Goal: Task Accomplishment & Management: Manage account settings

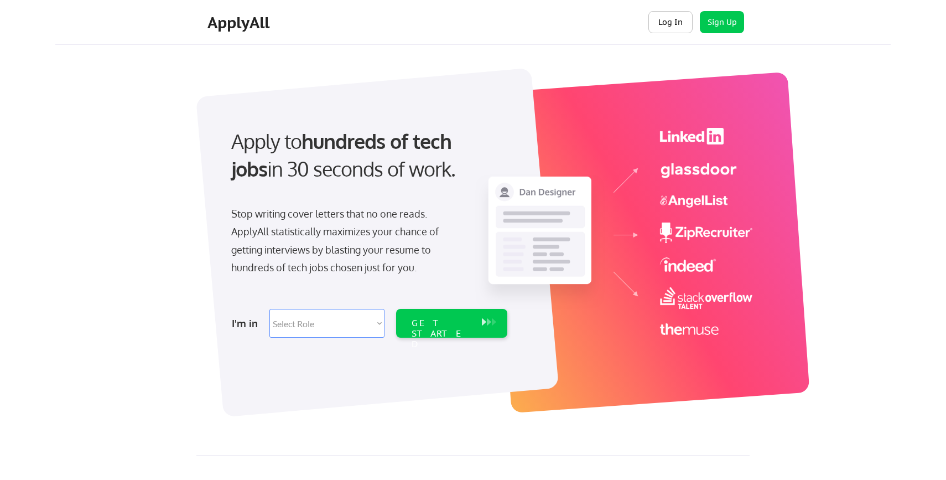
click at [666, 22] on button "Log In" at bounding box center [670, 22] width 44 height 22
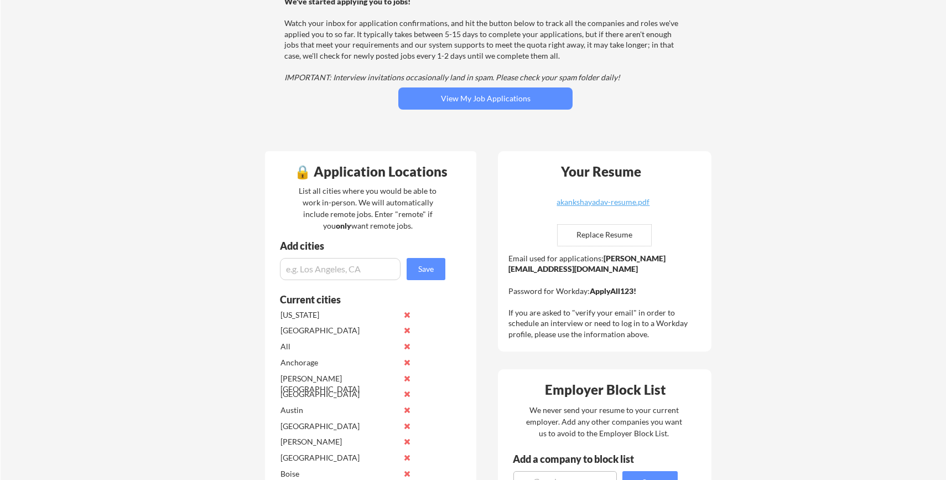
scroll to position [130, 0]
click at [610, 239] on input "file" at bounding box center [604, 234] width 93 height 21
type input "C:\fakepath\AkankshaYadavResume.pdf"
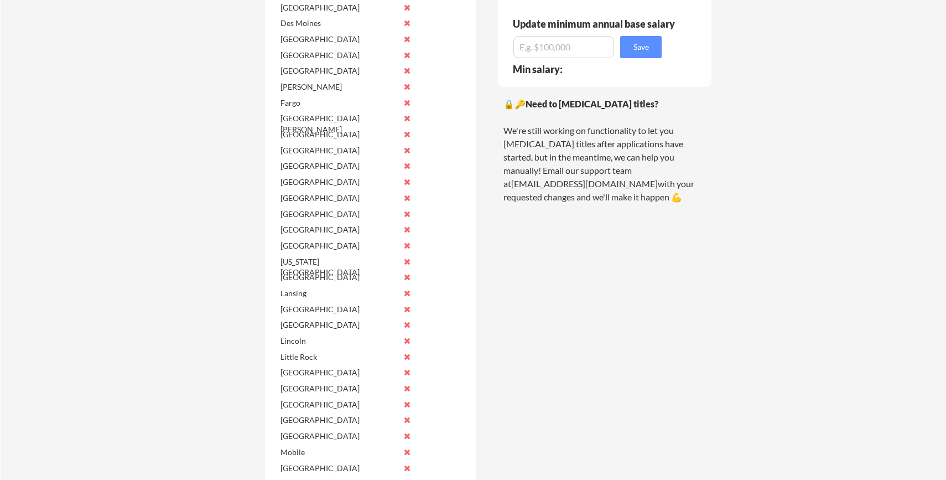
scroll to position [0, 0]
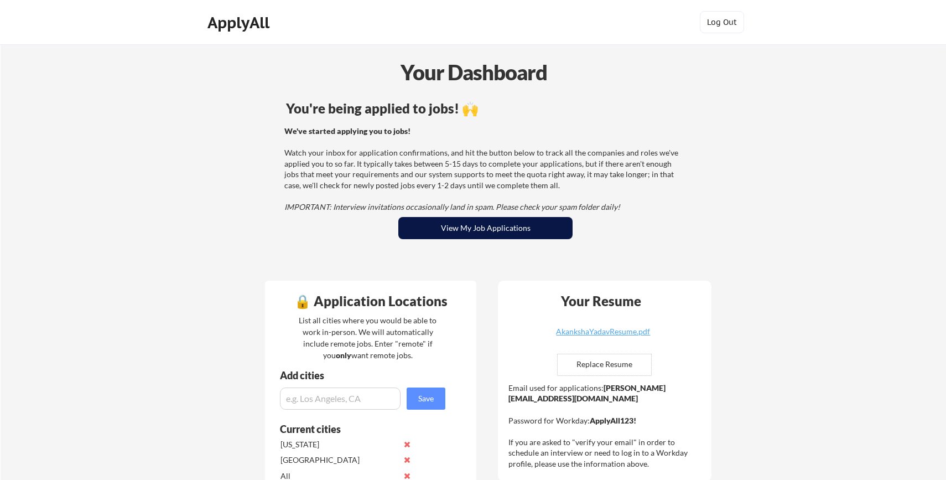
click at [516, 226] on button "View My Job Applications" at bounding box center [485, 228] width 174 height 22
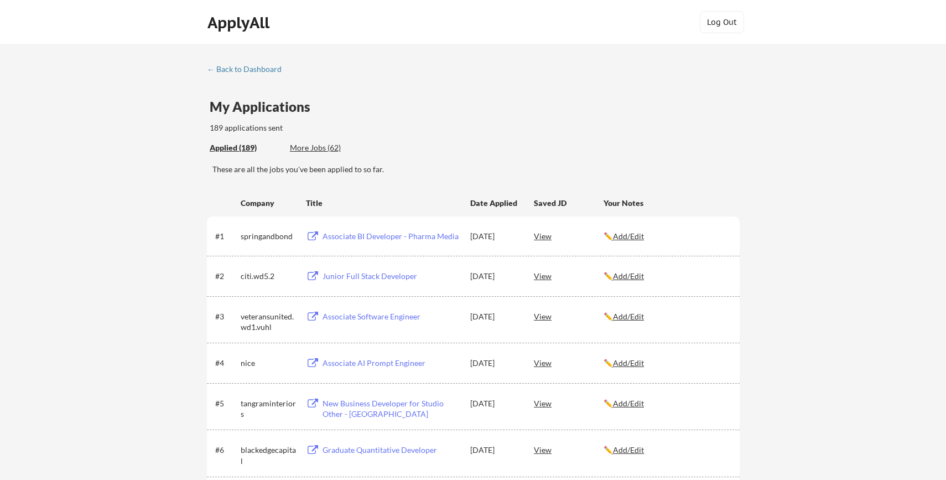
click at [545, 177] on div "These are all the jobs you've been applied to so far." at bounding box center [475, 174] width 527 height 20
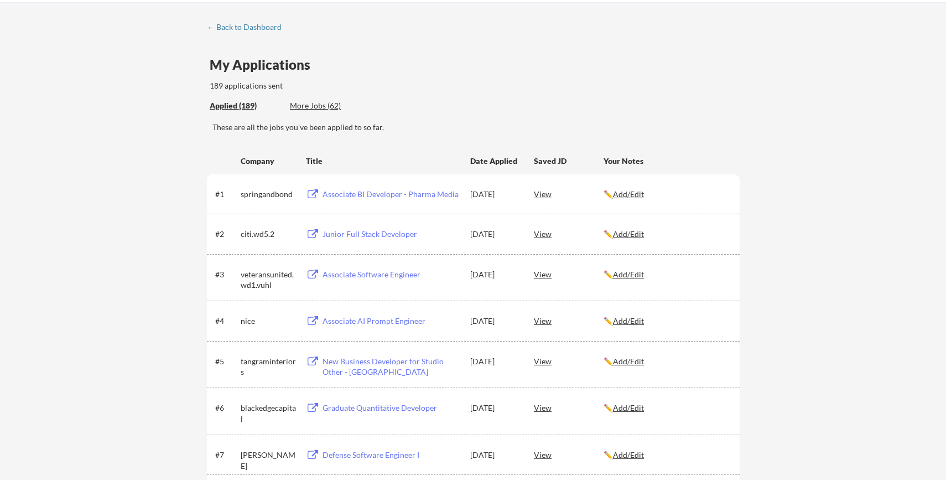
scroll to position [43, 0]
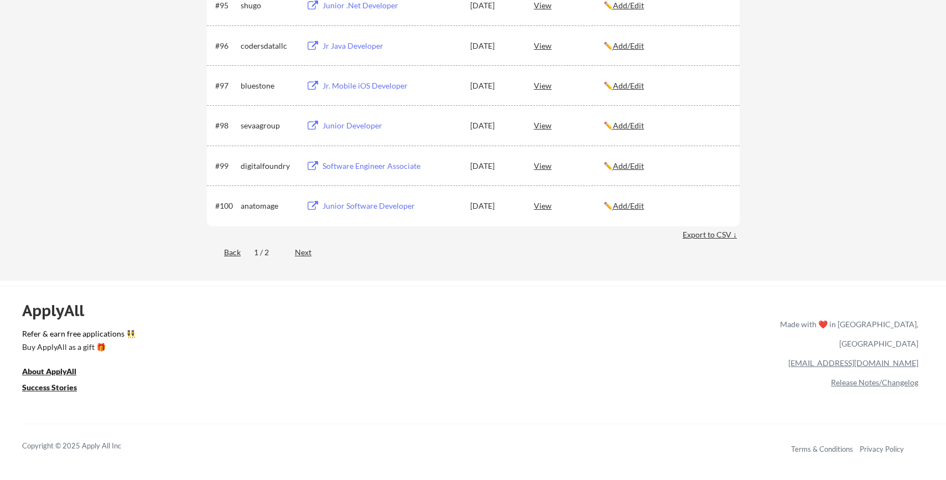
scroll to position [4405, 0]
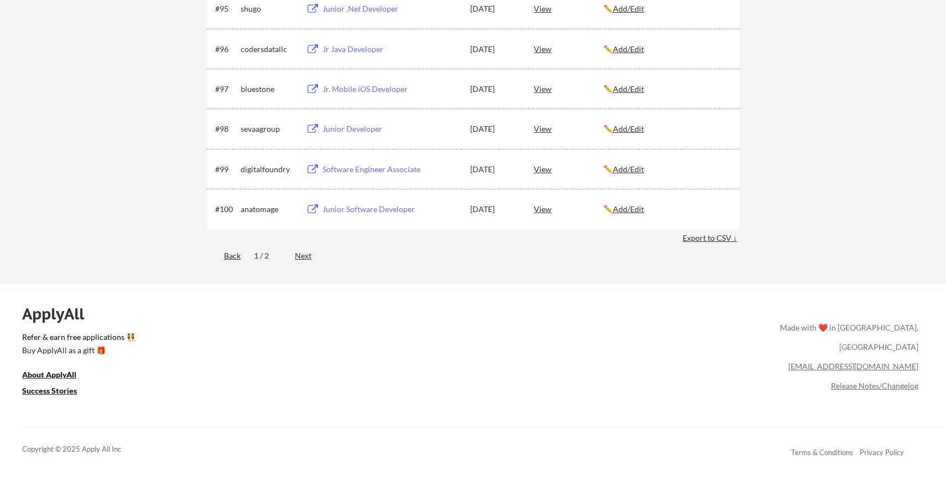
click at [448, 311] on div "ApplyAll Refer & earn free applications 👯‍♀️ Buy ApplyAll as a gift 🎁 About App…" at bounding box center [473, 384] width 946 height 175
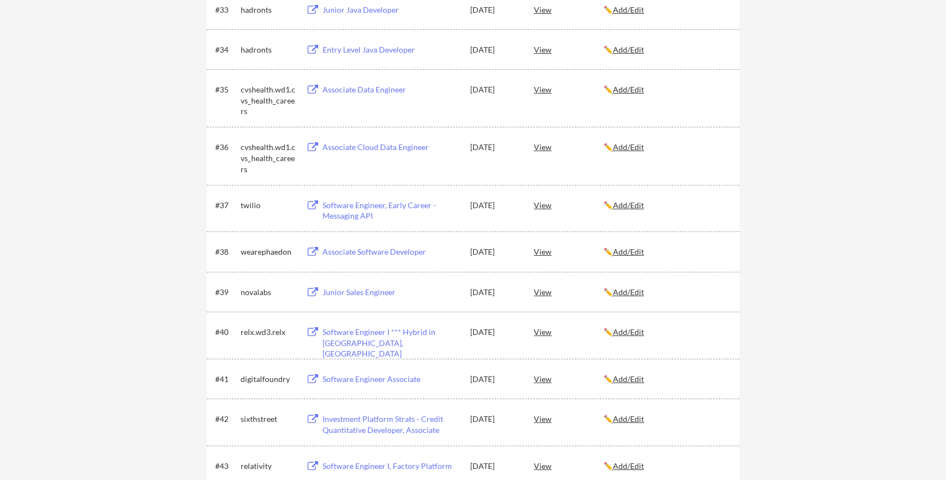
scroll to position [0, 0]
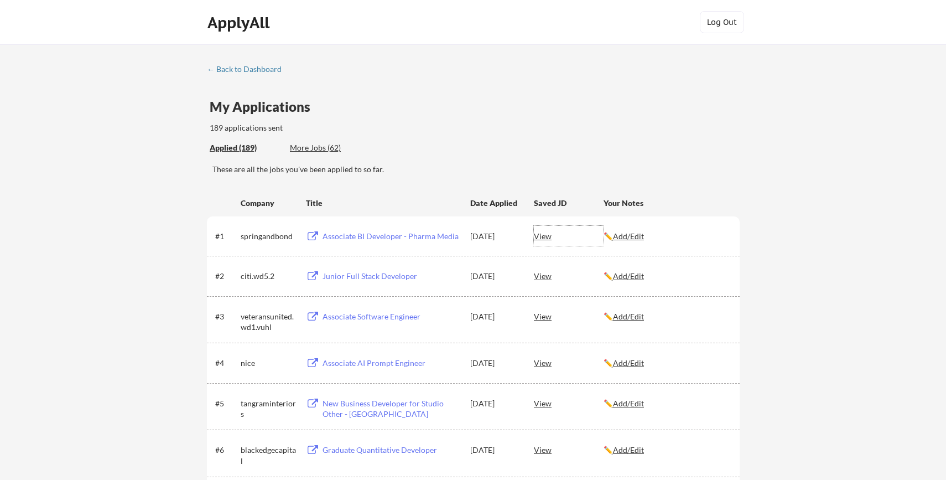
click at [543, 240] on div "View" at bounding box center [569, 236] width 70 height 20
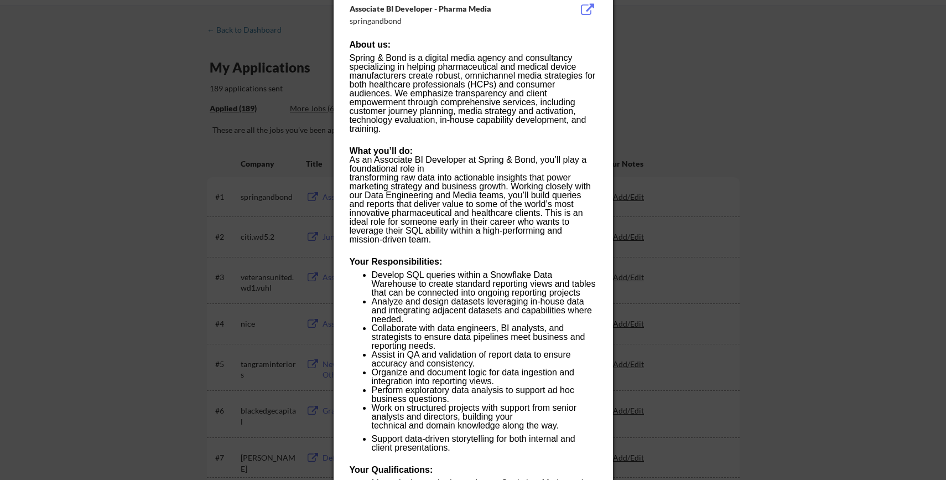
scroll to position [47, 0]
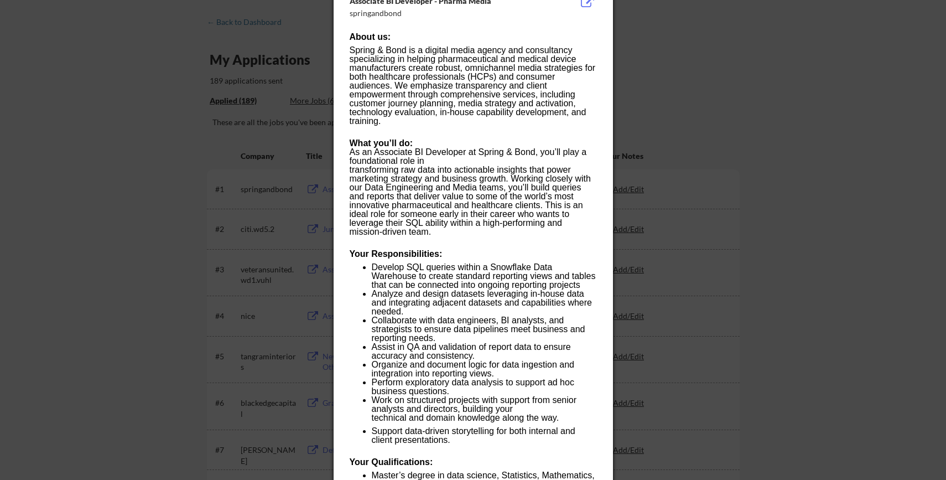
click at [717, 91] on div at bounding box center [473, 240] width 946 height 480
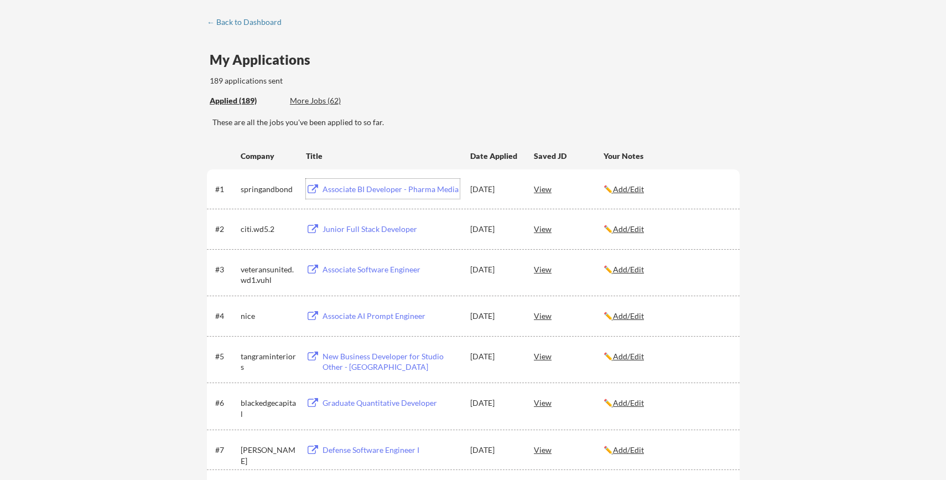
click at [388, 192] on div "Associate BI Developer - Pharma Media" at bounding box center [391, 189] width 137 height 11
click at [692, 74] on div "My Applications 189 applications sent" at bounding box center [475, 70] width 530 height 34
click at [537, 195] on div "View" at bounding box center [569, 189] width 70 height 20
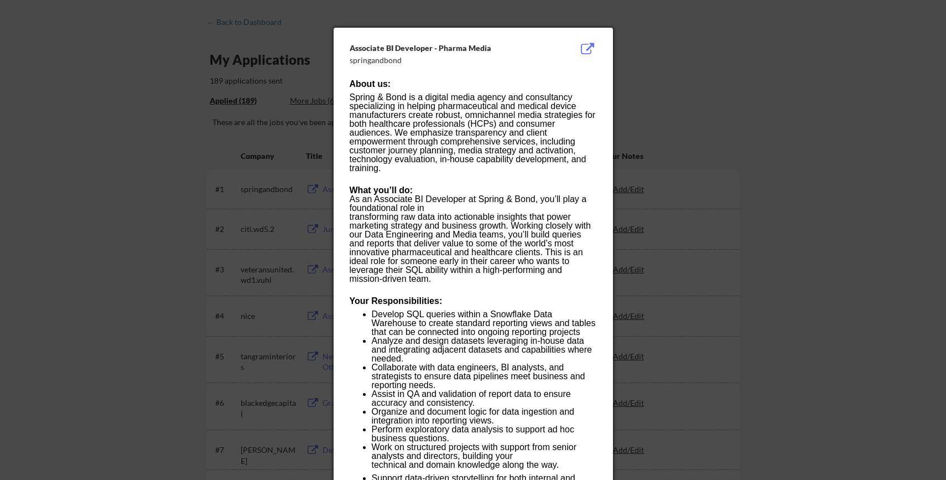
click at [767, 61] on div at bounding box center [473, 240] width 946 height 480
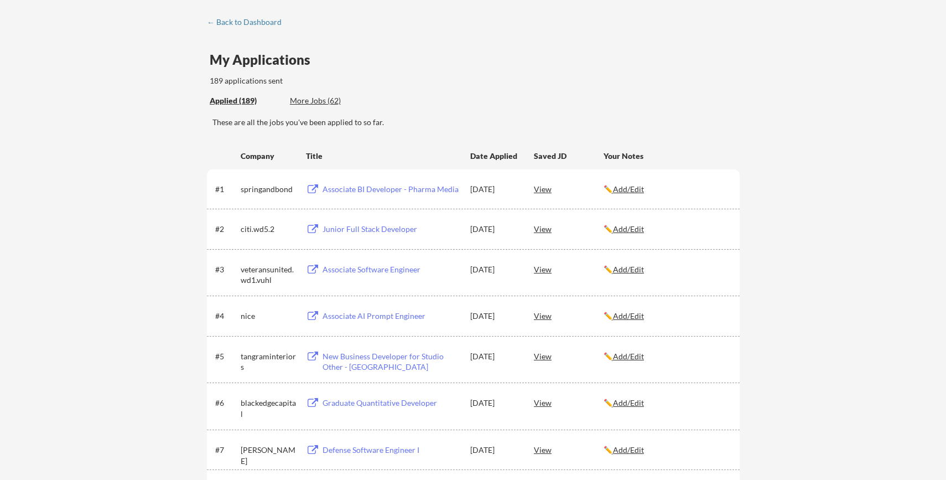
click at [497, 189] on div "Aug 24, 2025" at bounding box center [494, 189] width 49 height 11
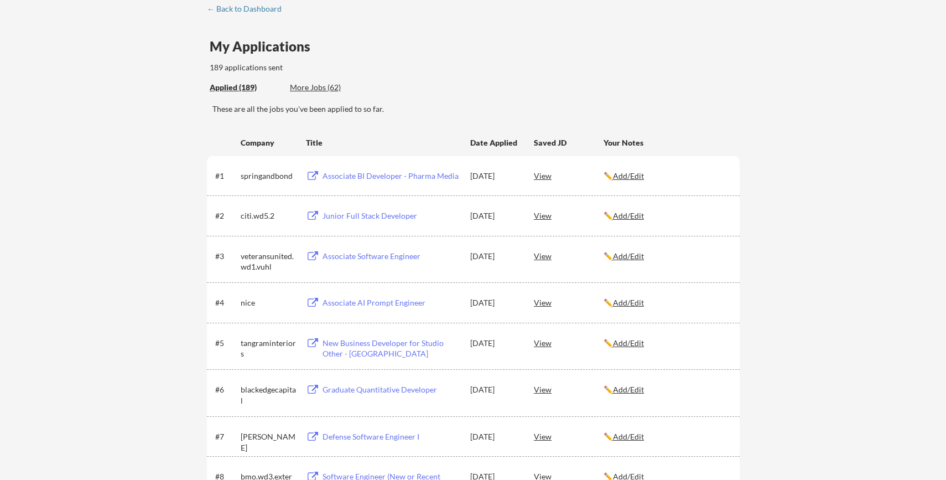
scroll to position [61, 0]
click at [354, 220] on div "Junior Full Stack Developer" at bounding box center [391, 215] width 137 height 11
click at [666, 143] on div "Your Notes" at bounding box center [667, 142] width 126 height 11
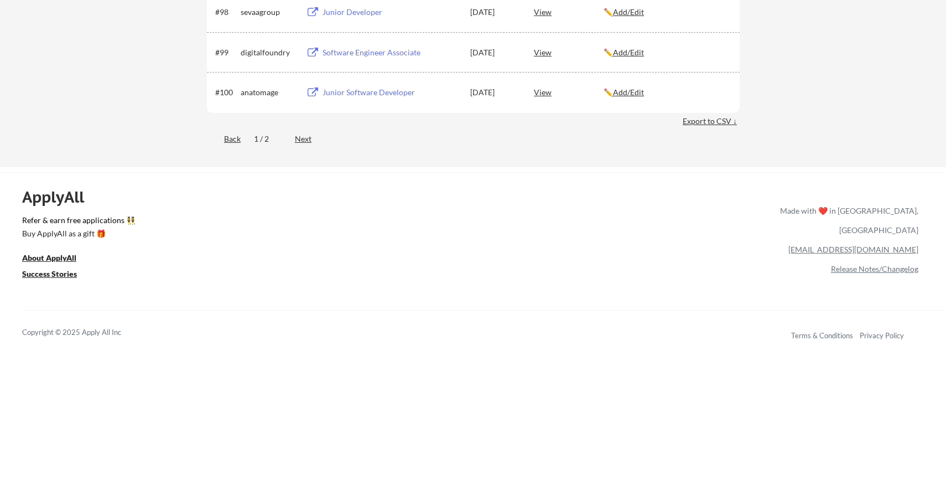
scroll to position [4522, 0]
click at [432, 206] on div "ApplyAll Refer & earn free applications 👯‍♀️ Buy ApplyAll as a gift 🎁 About App…" at bounding box center [473, 266] width 946 height 175
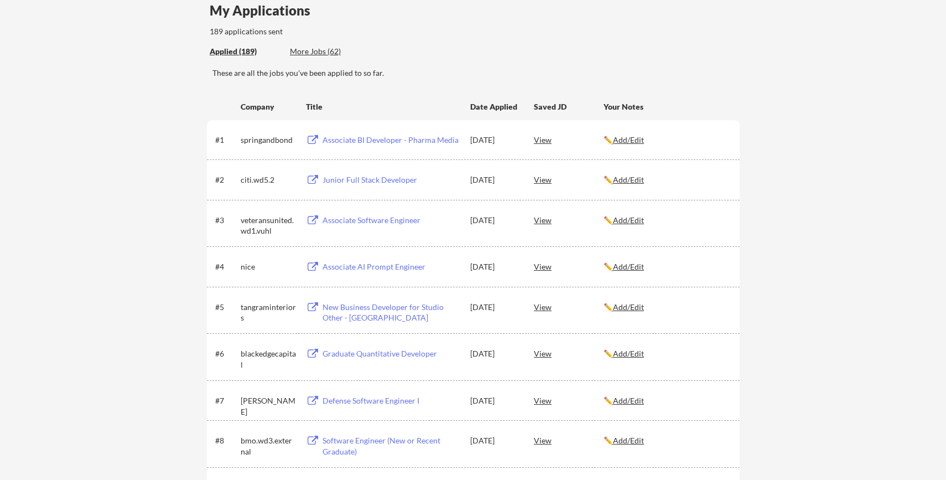
scroll to position [0, 0]
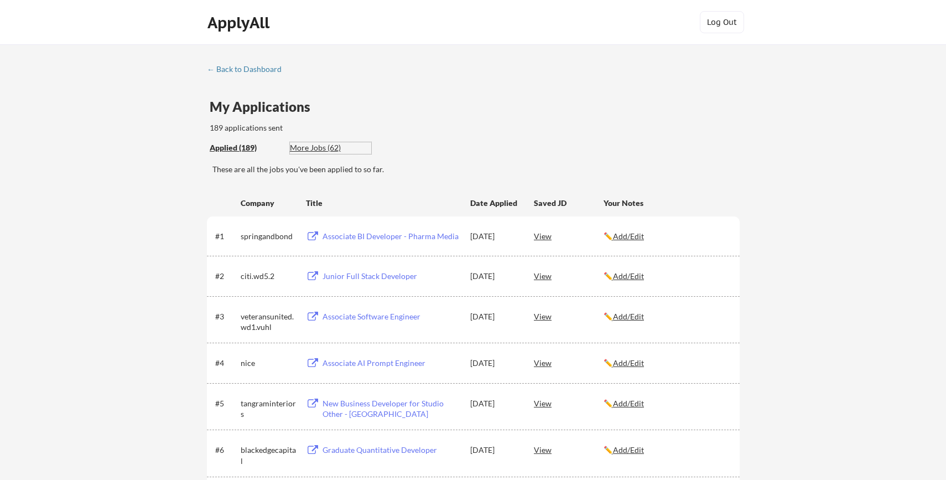
click at [312, 145] on div "More Jobs (62)" at bounding box center [330, 147] width 81 height 11
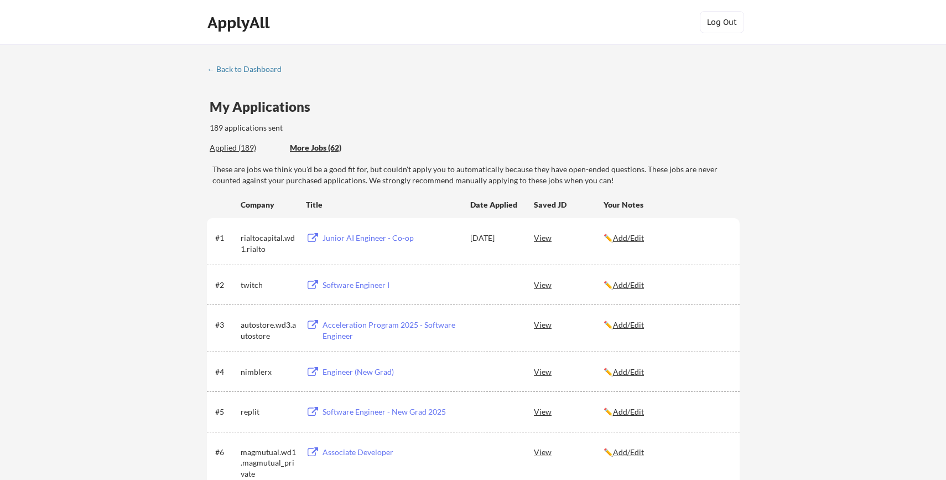
click at [241, 152] on div "Applied (189)" at bounding box center [246, 147] width 72 height 11
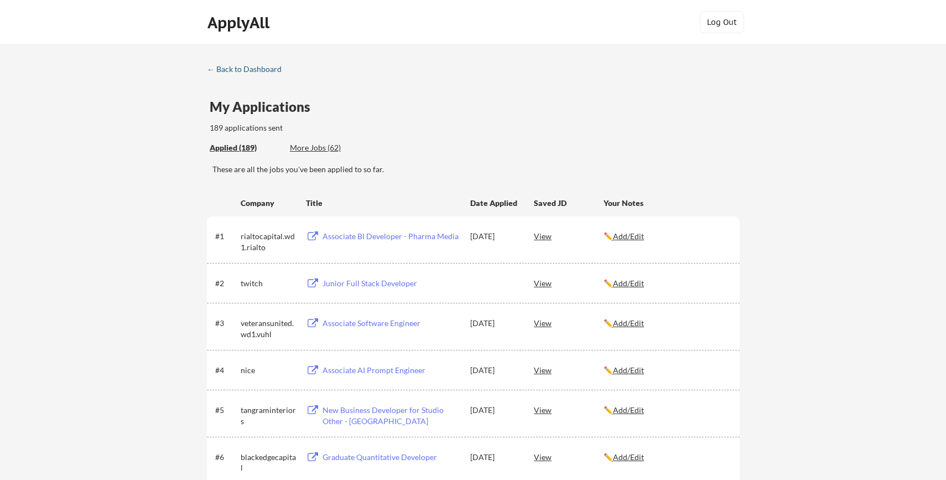
click at [241, 71] on div "← Back to Dashboard" at bounding box center [248, 69] width 83 height 8
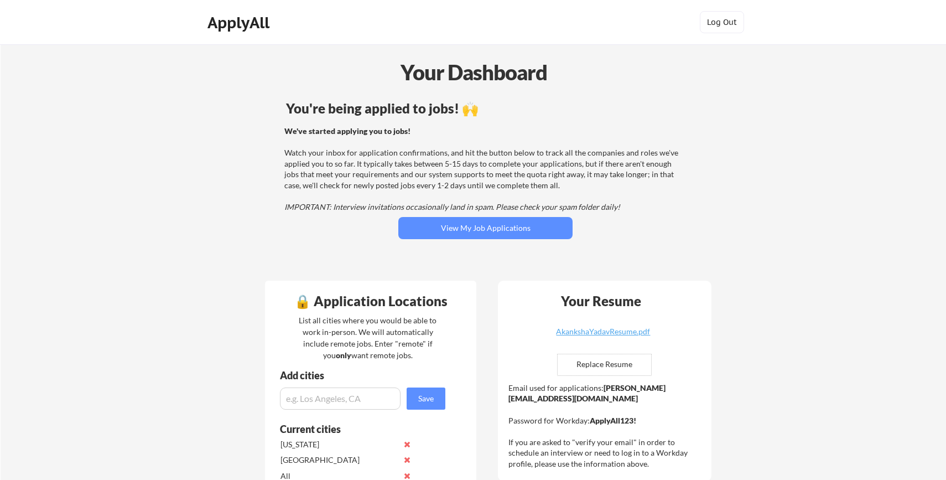
click at [398, 160] on div "We've started applying you to jobs! Watch your inbox for application confirmati…" at bounding box center [483, 169] width 399 height 87
click at [427, 129] on div "We've started applying you to jobs! Watch your inbox for application confirmati…" at bounding box center [483, 169] width 399 height 87
